Goal: Navigation & Orientation: Find specific page/section

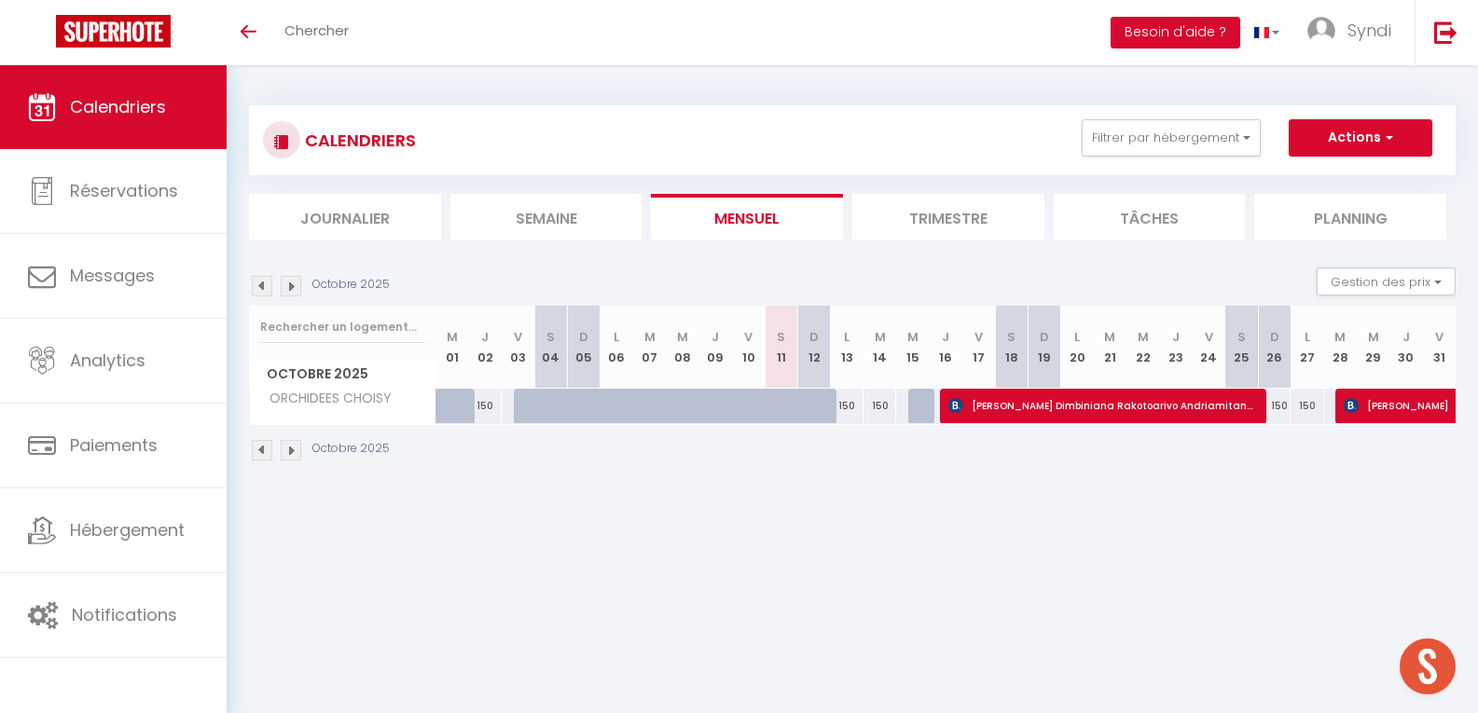
click at [89, 116] on span "Calendriers" at bounding box center [118, 106] width 96 height 23
click at [179, 109] on link "Calendriers" at bounding box center [113, 107] width 227 height 84
